Goal: Find specific page/section: Find specific page/section

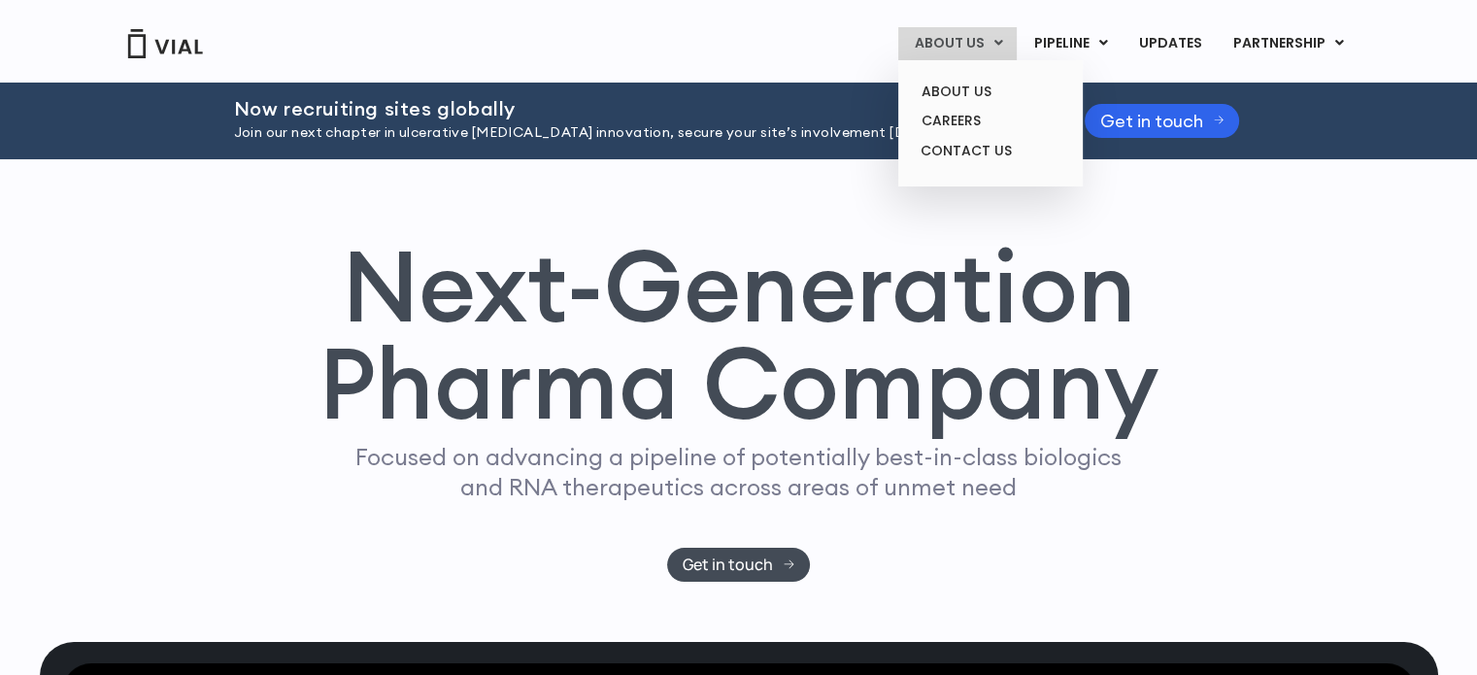
click at [964, 42] on link "ABOUT US" at bounding box center [957, 43] width 118 height 33
click at [959, 123] on link "CAREERS" at bounding box center [990, 121] width 170 height 30
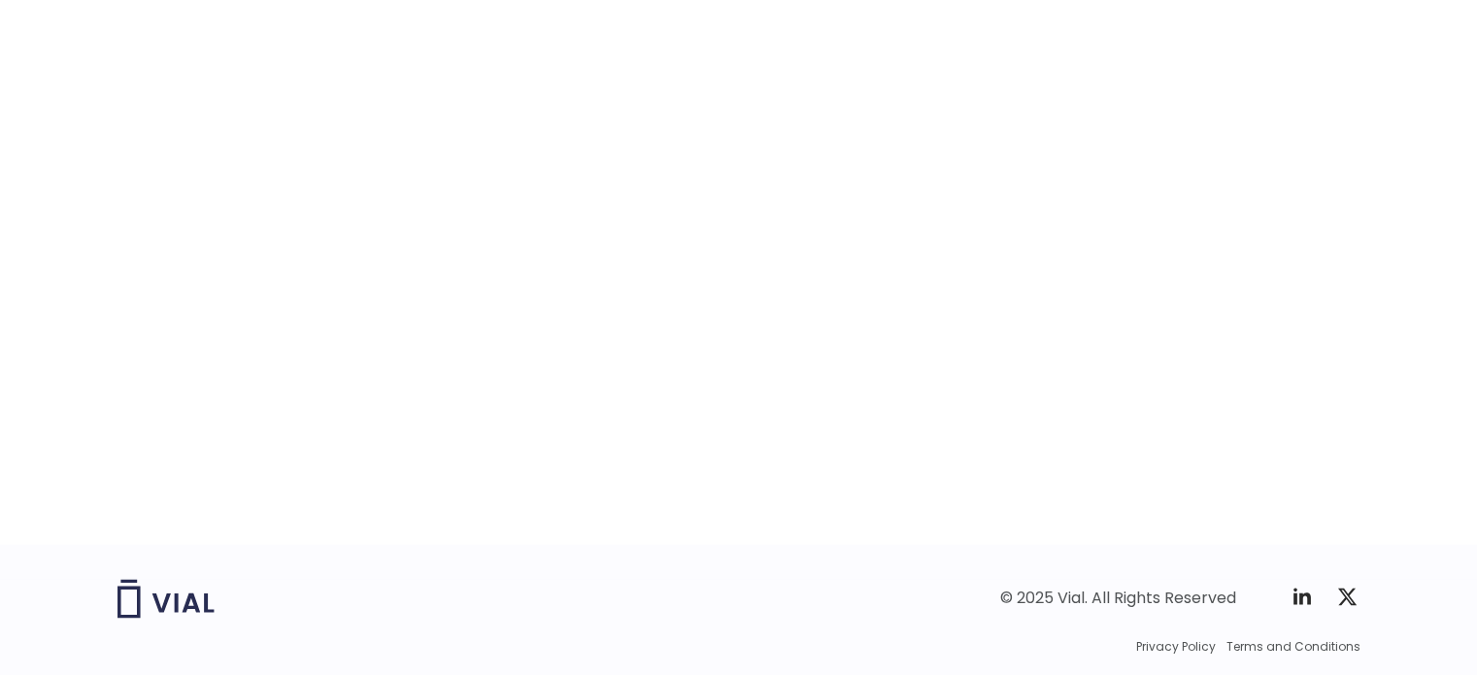
scroll to position [3075, 0]
